Goal: Information Seeking & Learning: Learn about a topic

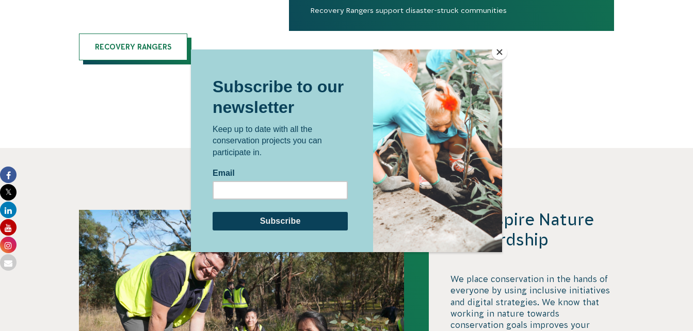
scroll to position [2353, 0]
click at [497, 54] on button "Close" at bounding box center [499, 51] width 15 height 15
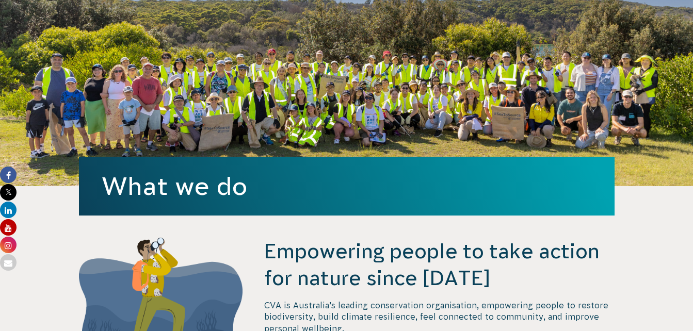
scroll to position [0, 0]
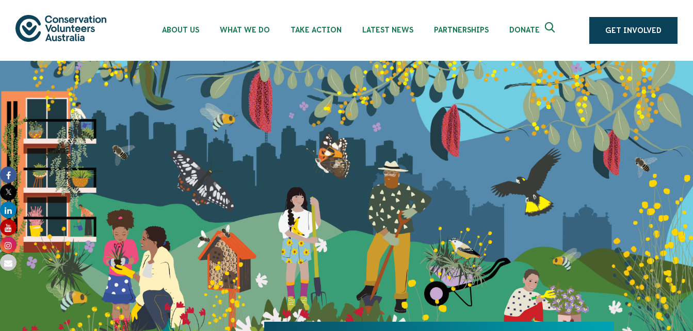
drag, startPoint x: 566, startPoint y: 12, endPoint x: 499, endPoint y: 69, distance: 88.2
click at [555, 30] on icon "Expand search box" at bounding box center [551, 29] width 13 height 15
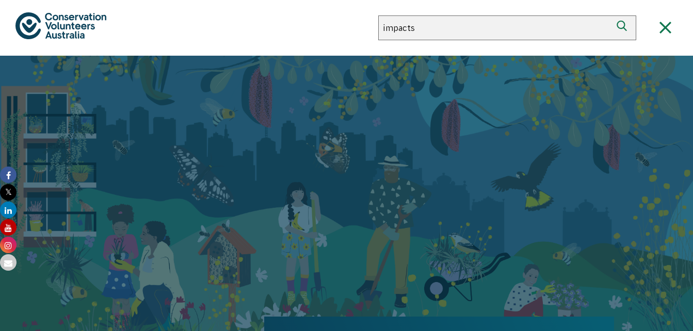
type input "impacts"
click at [611, 15] on button "Search" at bounding box center [623, 27] width 25 height 25
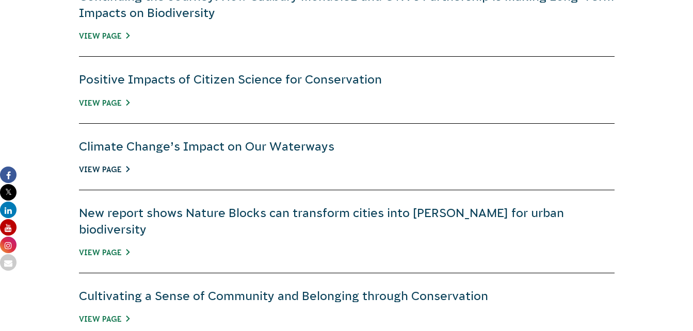
scroll to position [422, 0]
